Goal: Information Seeking & Learning: Learn about a topic

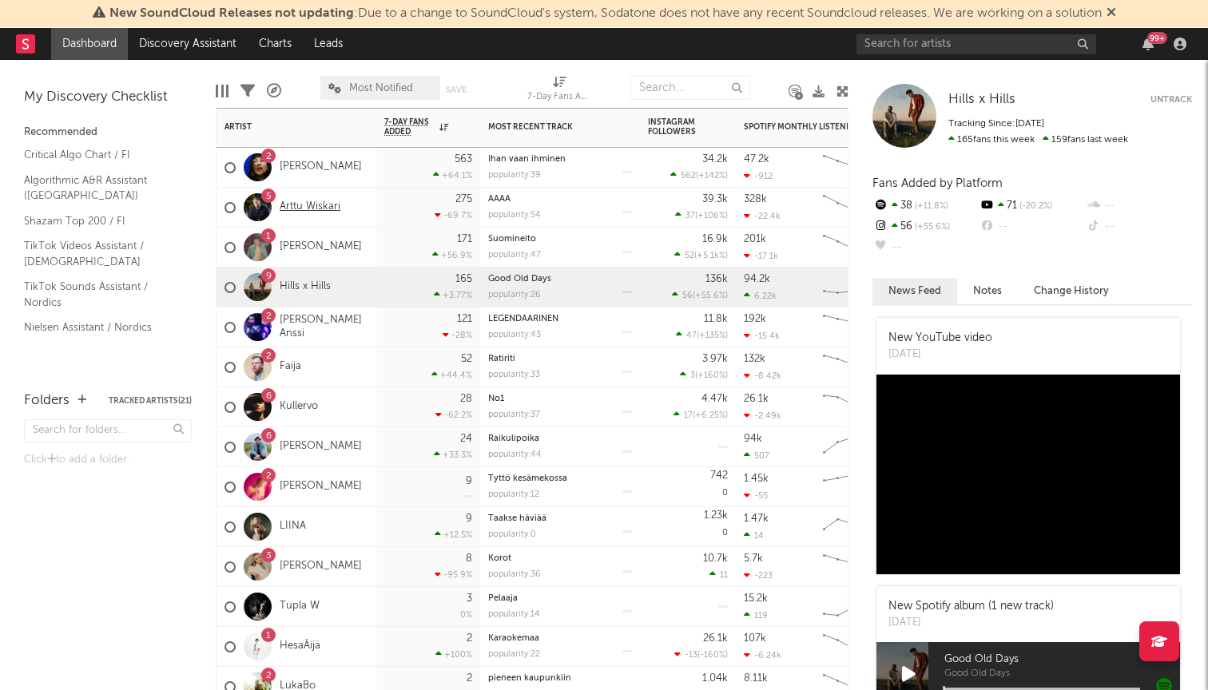
click at [300, 205] on link "Arttu Wiskari" at bounding box center [310, 207] width 61 height 14
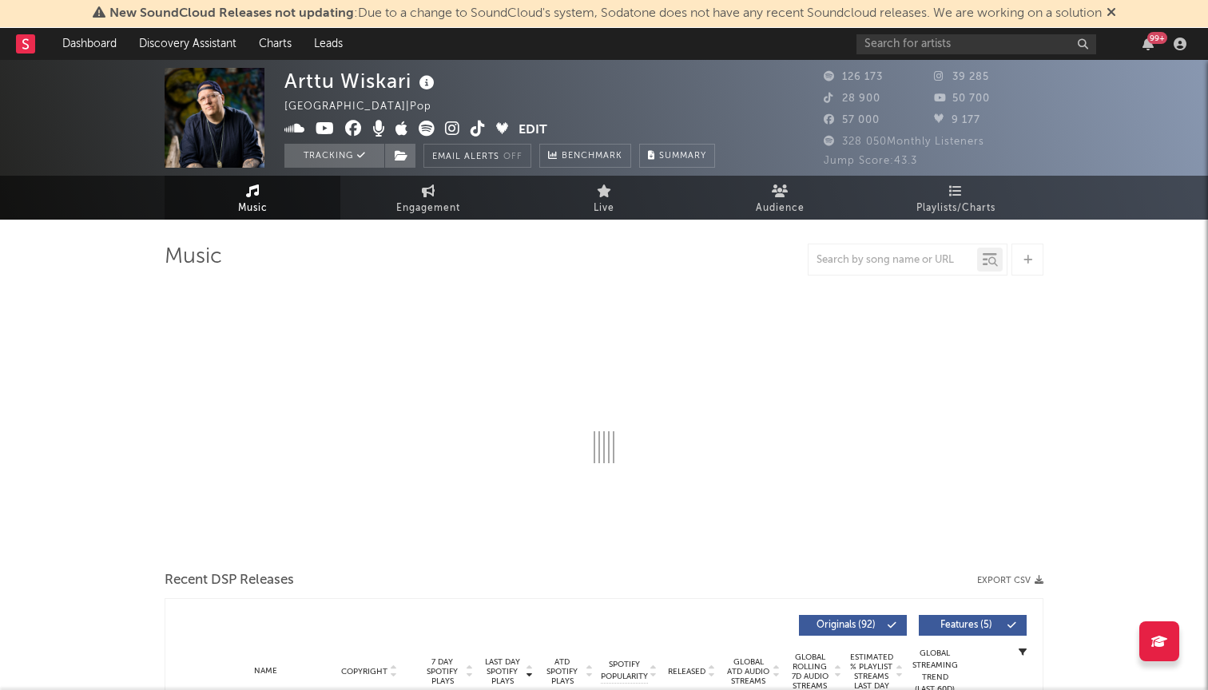
select select "6m"
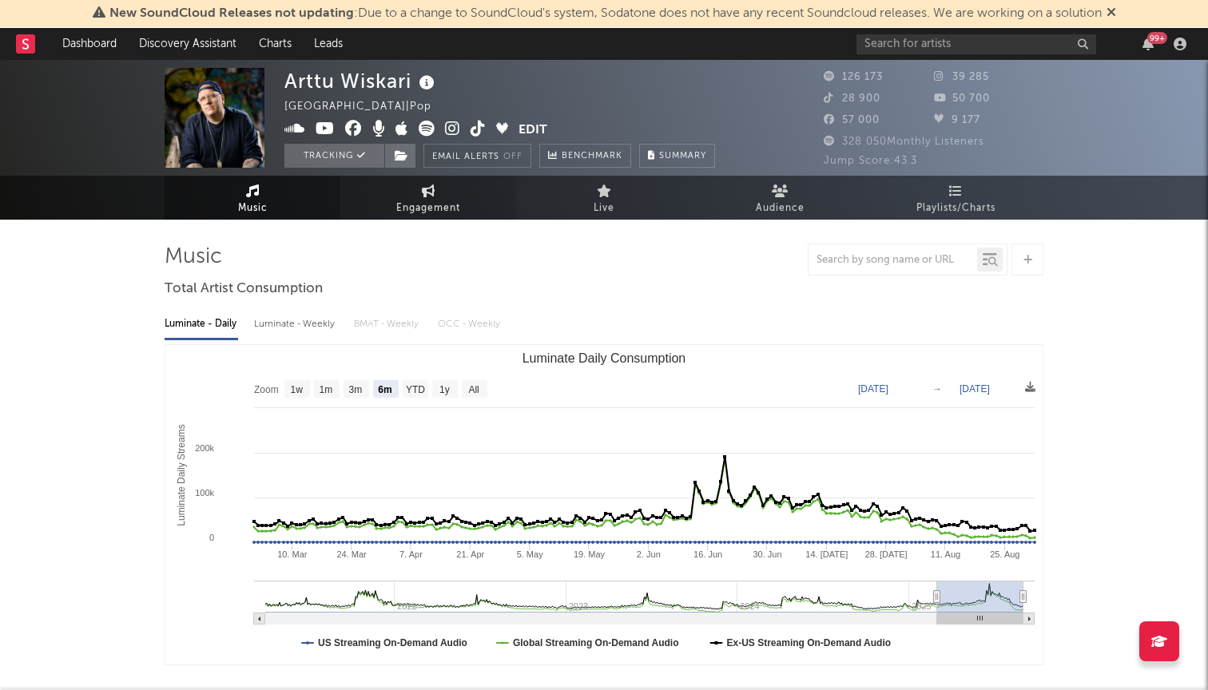
click at [431, 197] on icon at bounding box center [429, 191] width 14 height 13
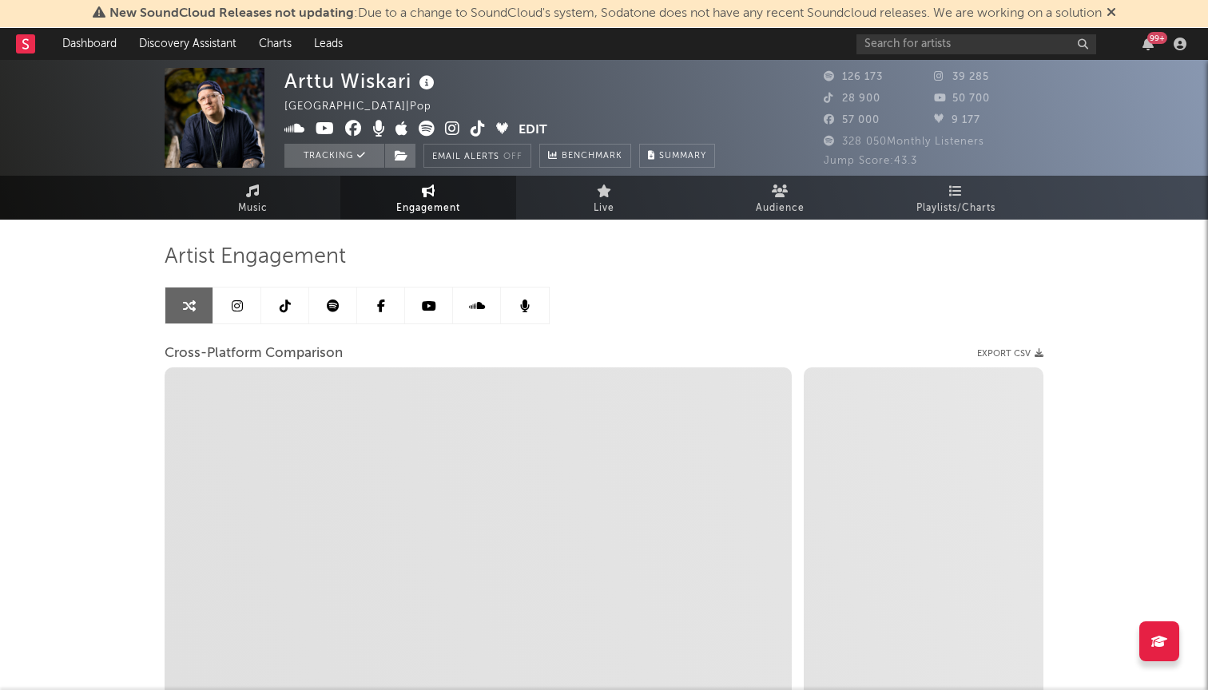
select select "1w"
select select "1m"
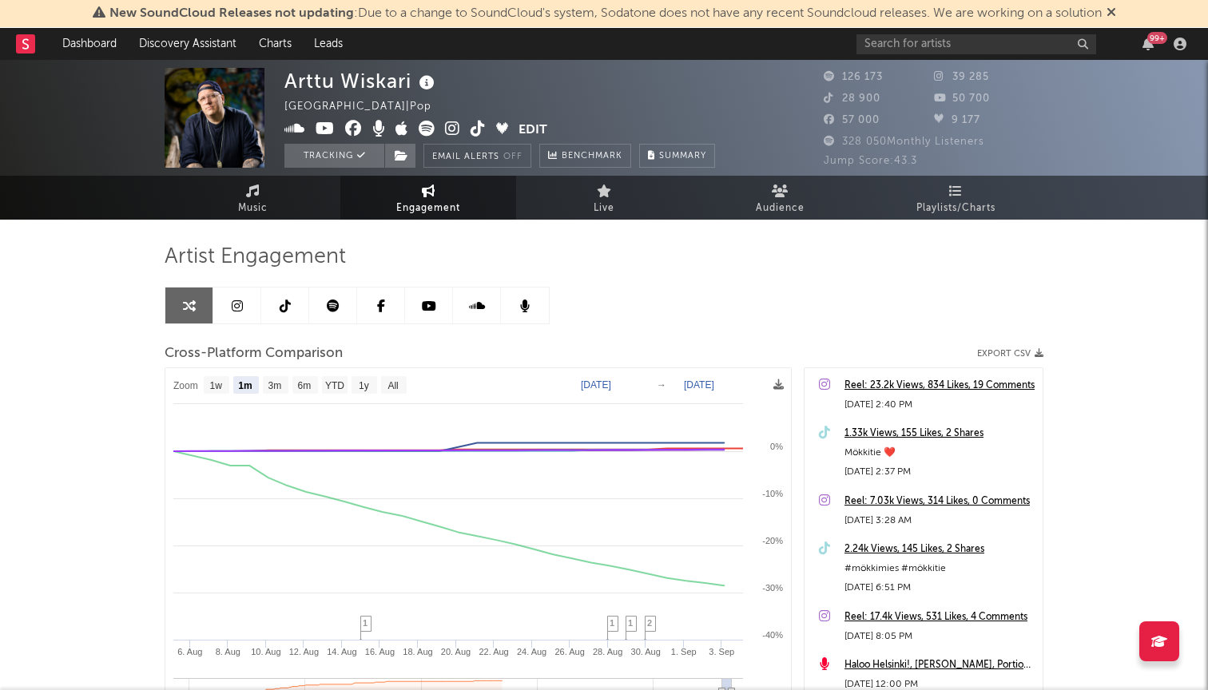
click at [337, 302] on icon at bounding box center [333, 306] width 13 height 13
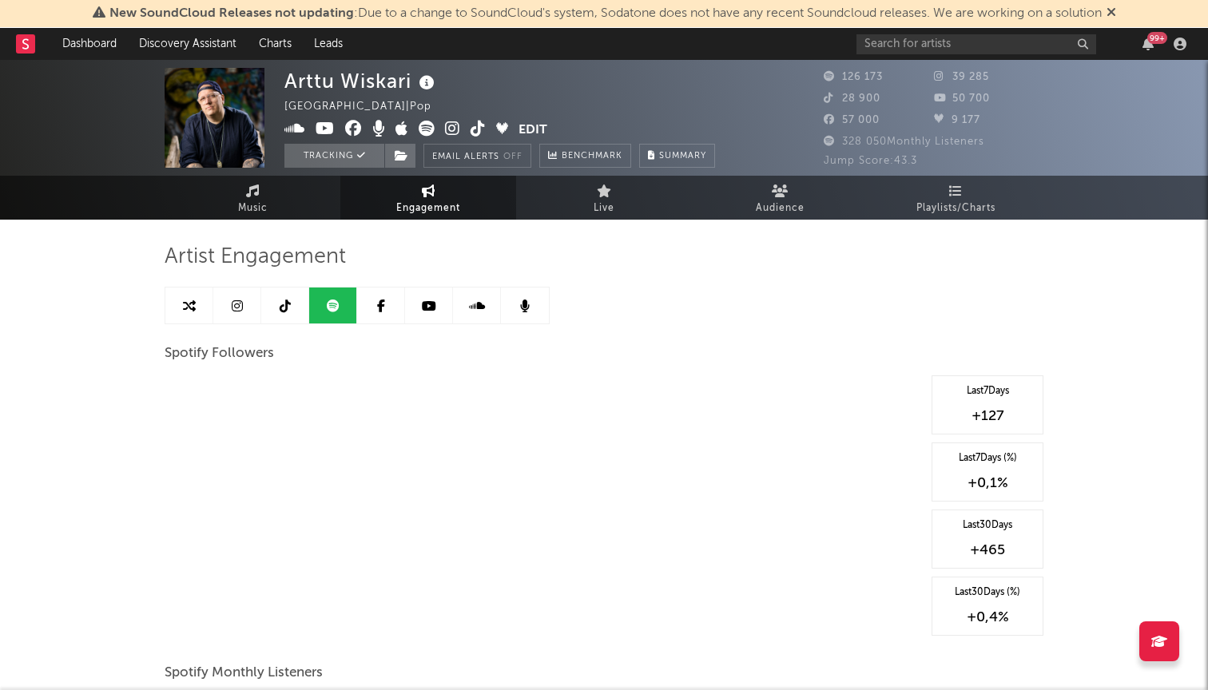
select select "6m"
select select "1w"
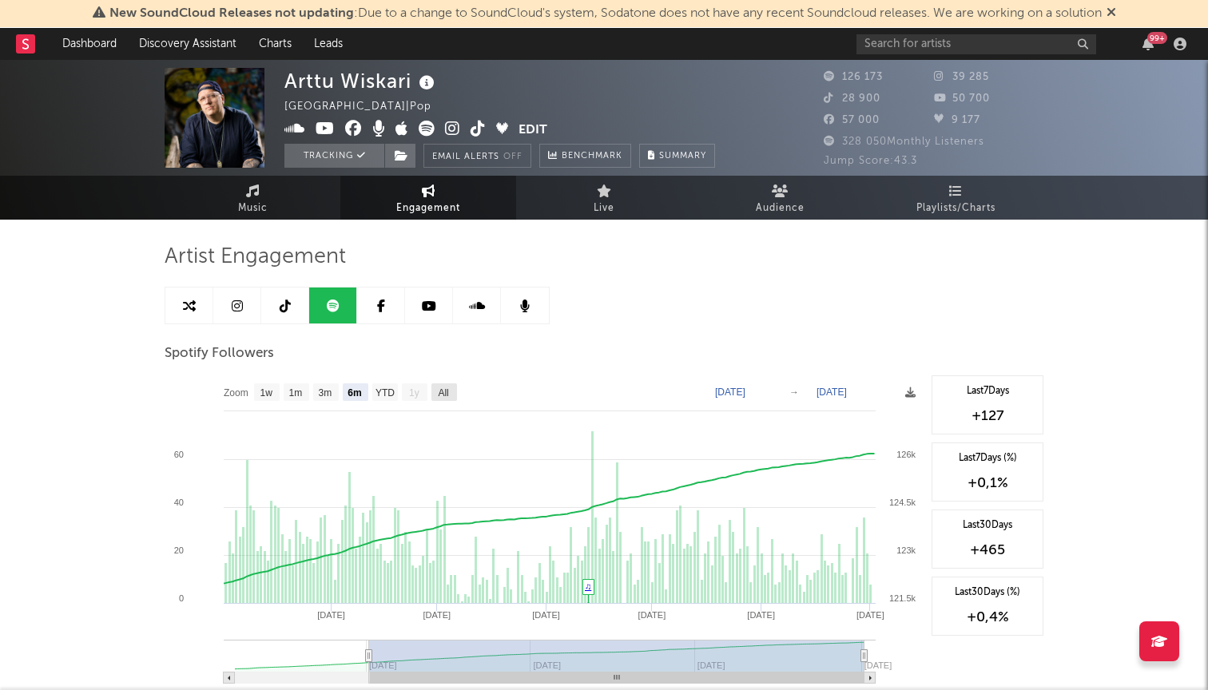
click at [444, 395] on text "All" at bounding box center [443, 392] width 10 height 11
select select "All"
type input "[DATE]"
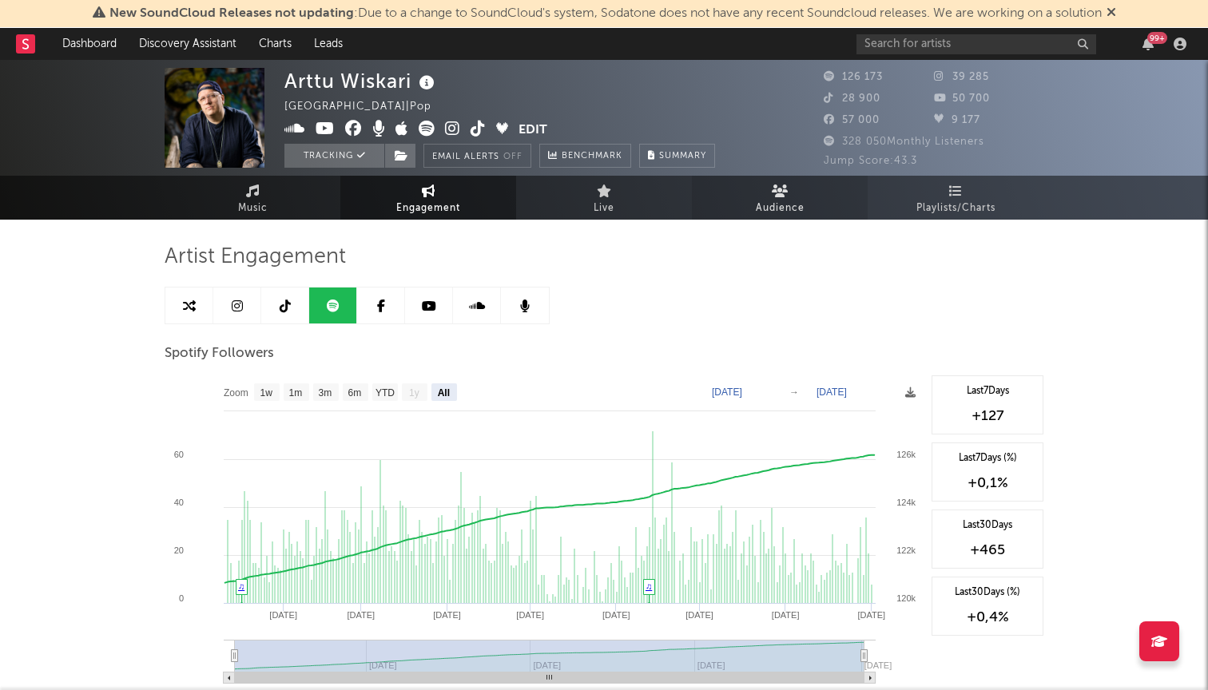
click at [779, 204] on span "Audience" at bounding box center [780, 208] width 49 height 19
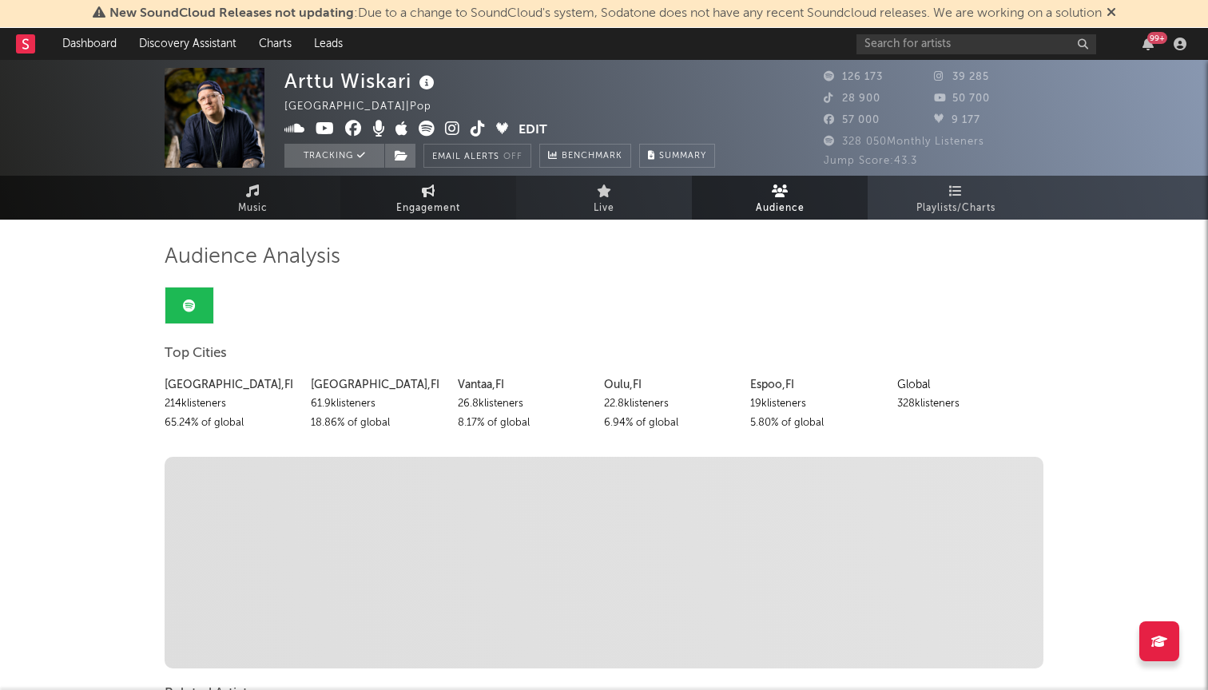
click at [435, 191] on icon at bounding box center [429, 191] width 14 height 13
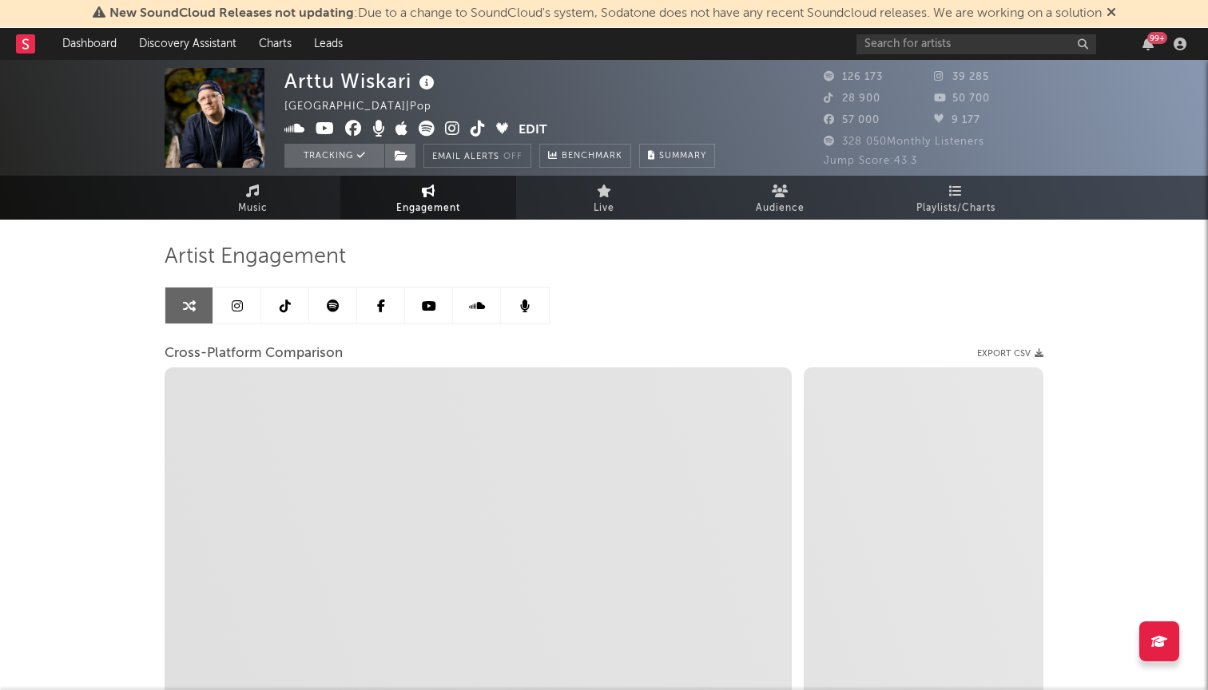
select select "1w"
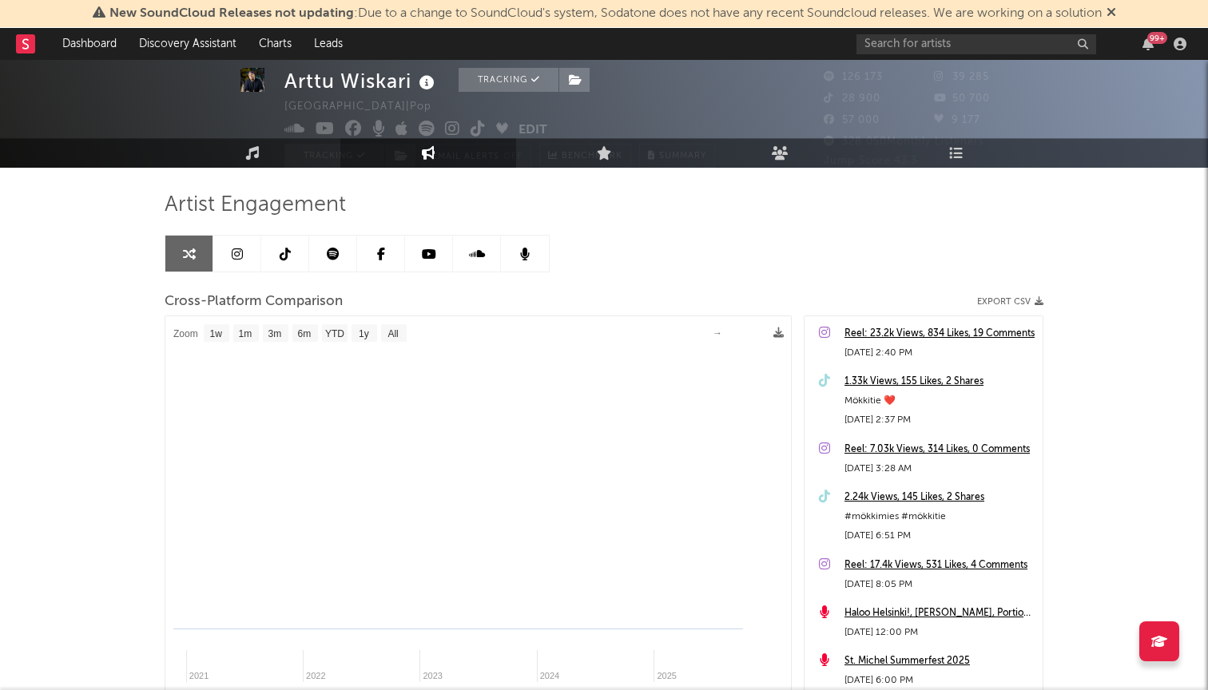
select select "1m"
